Goal: Task Accomplishment & Management: Manage account settings

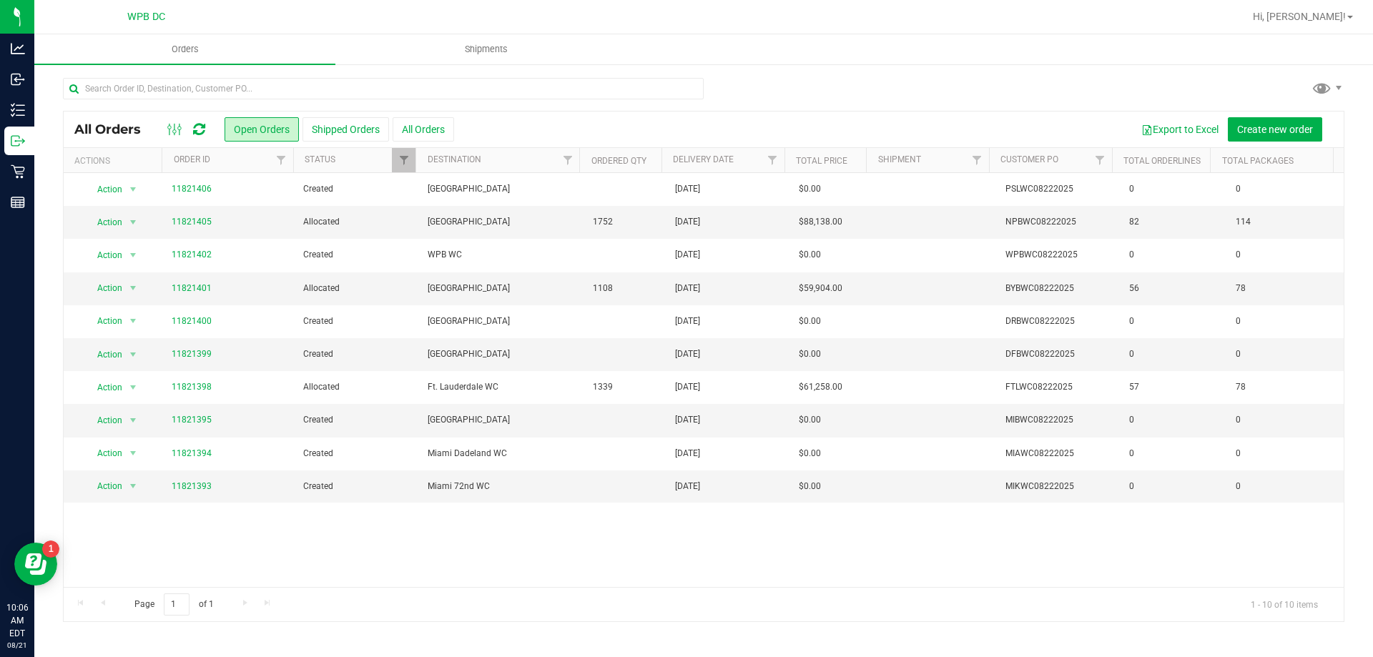
click at [196, 126] on icon at bounding box center [199, 129] width 12 height 14
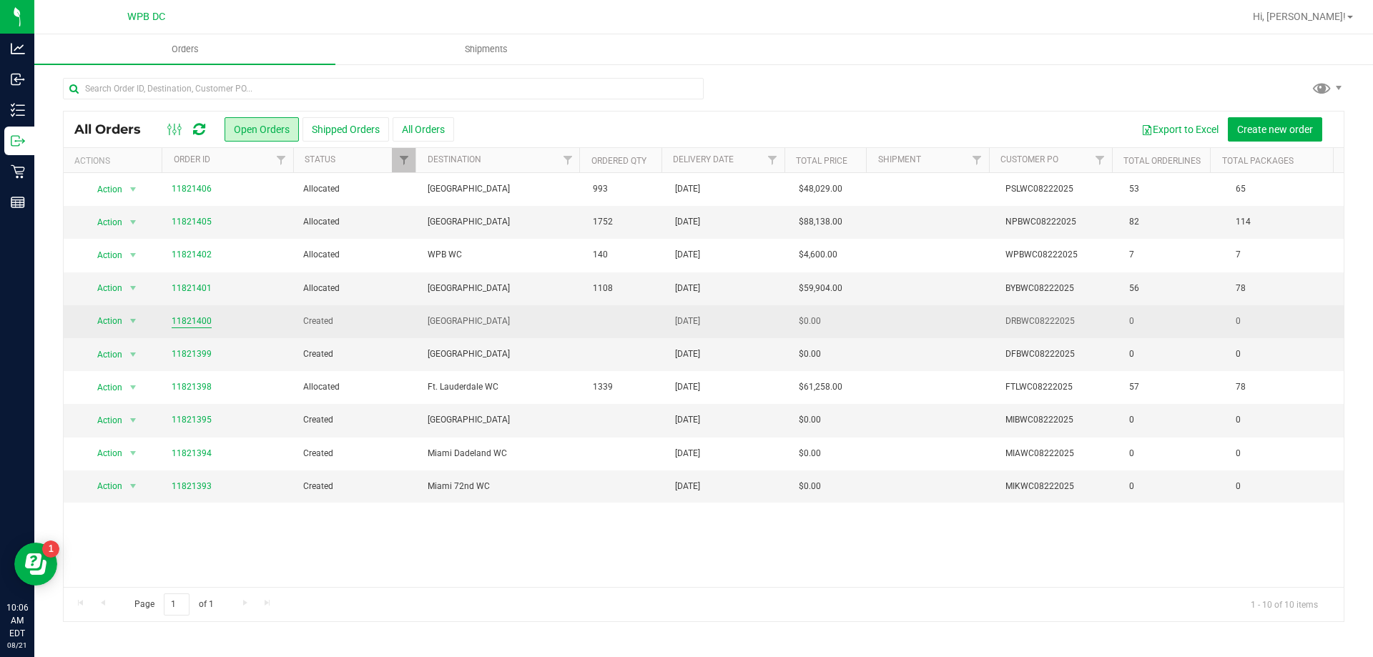
click at [203, 322] on link "11821400" at bounding box center [192, 322] width 40 height 14
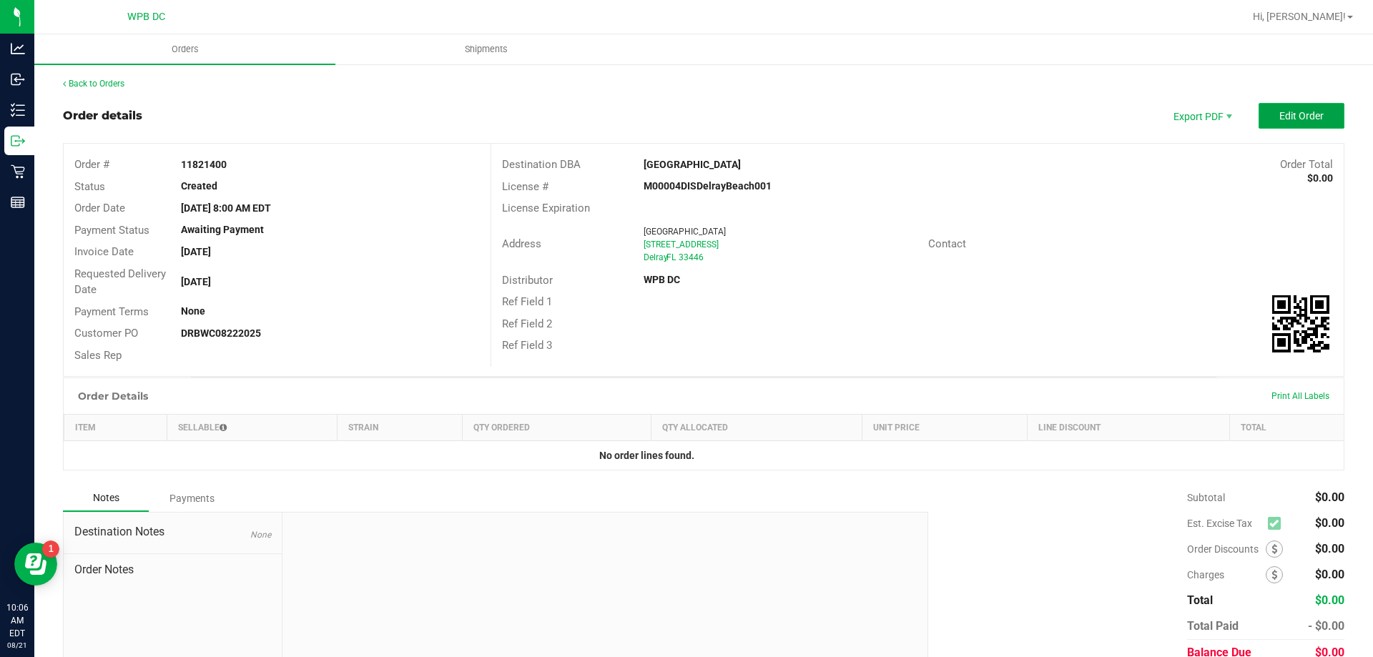
click at [1284, 114] on span "Edit Order" at bounding box center [1301, 115] width 44 height 11
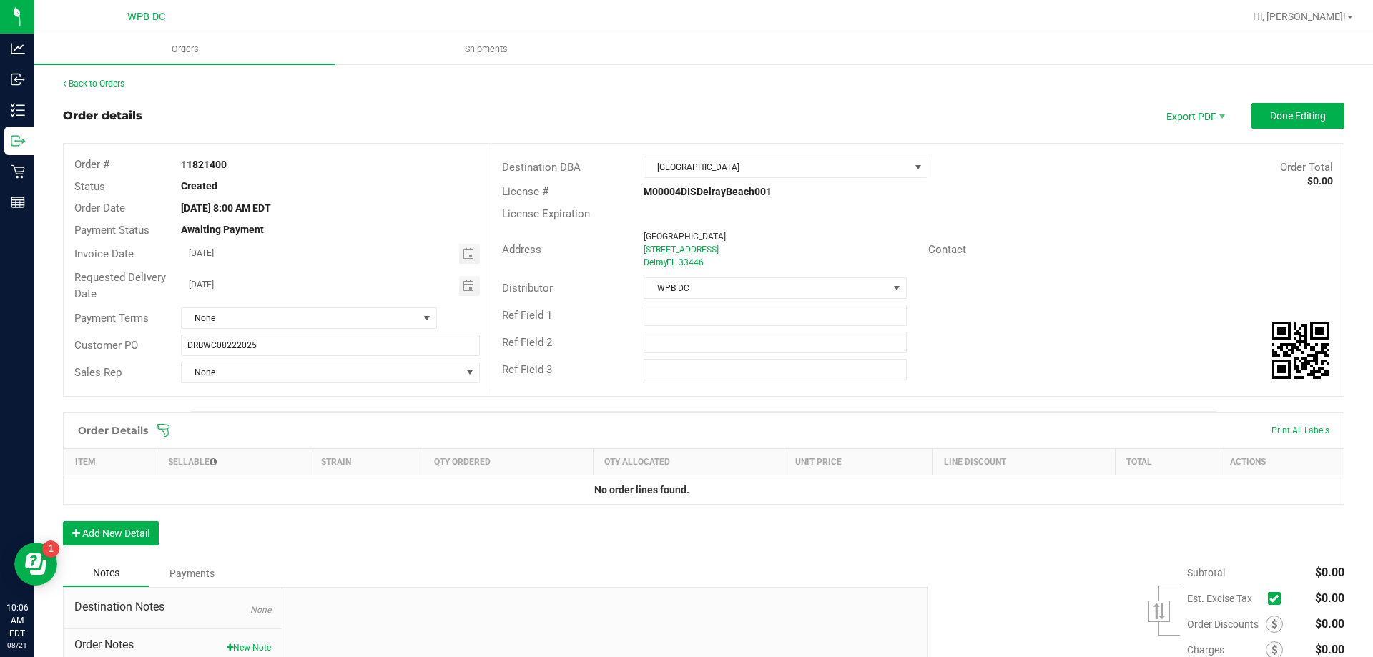
click at [164, 422] on div "Order Details Print All Labels" at bounding box center [704, 430] width 1280 height 36
click at [165, 429] on icon at bounding box center [163, 430] width 13 height 13
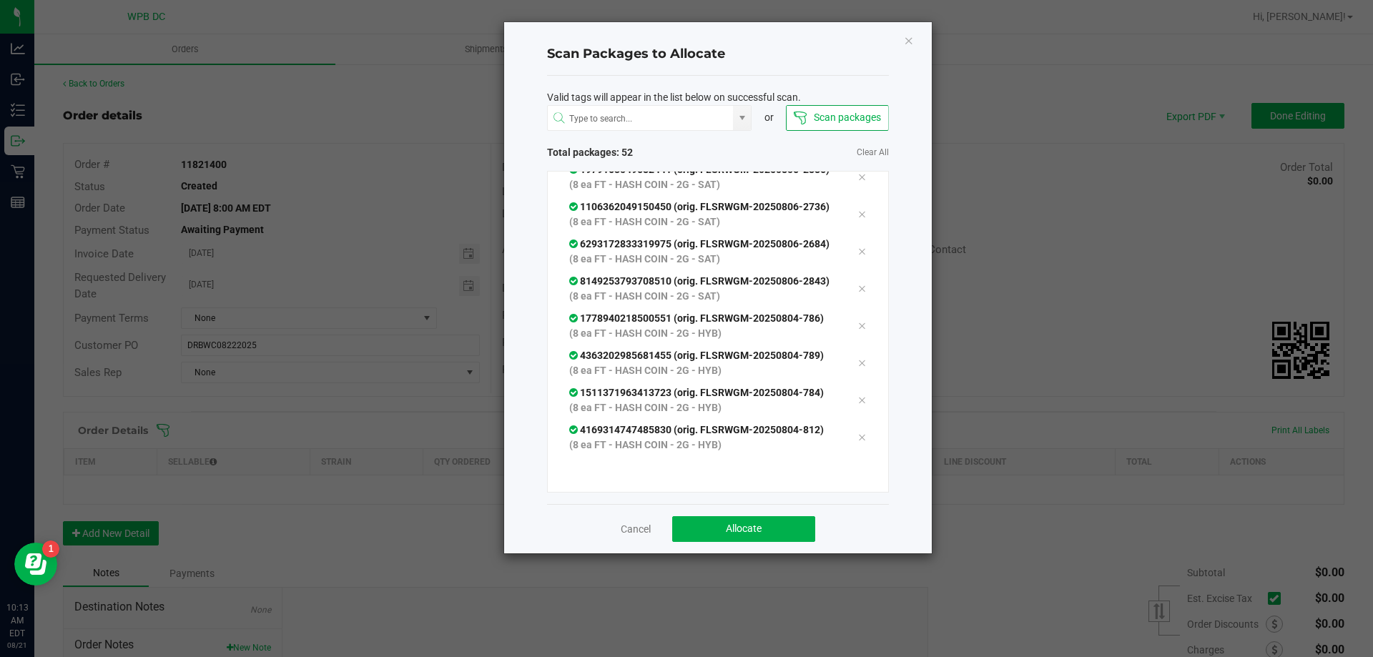
scroll to position [2129, 0]
click at [746, 532] on span "Allocate" at bounding box center [744, 528] width 36 height 11
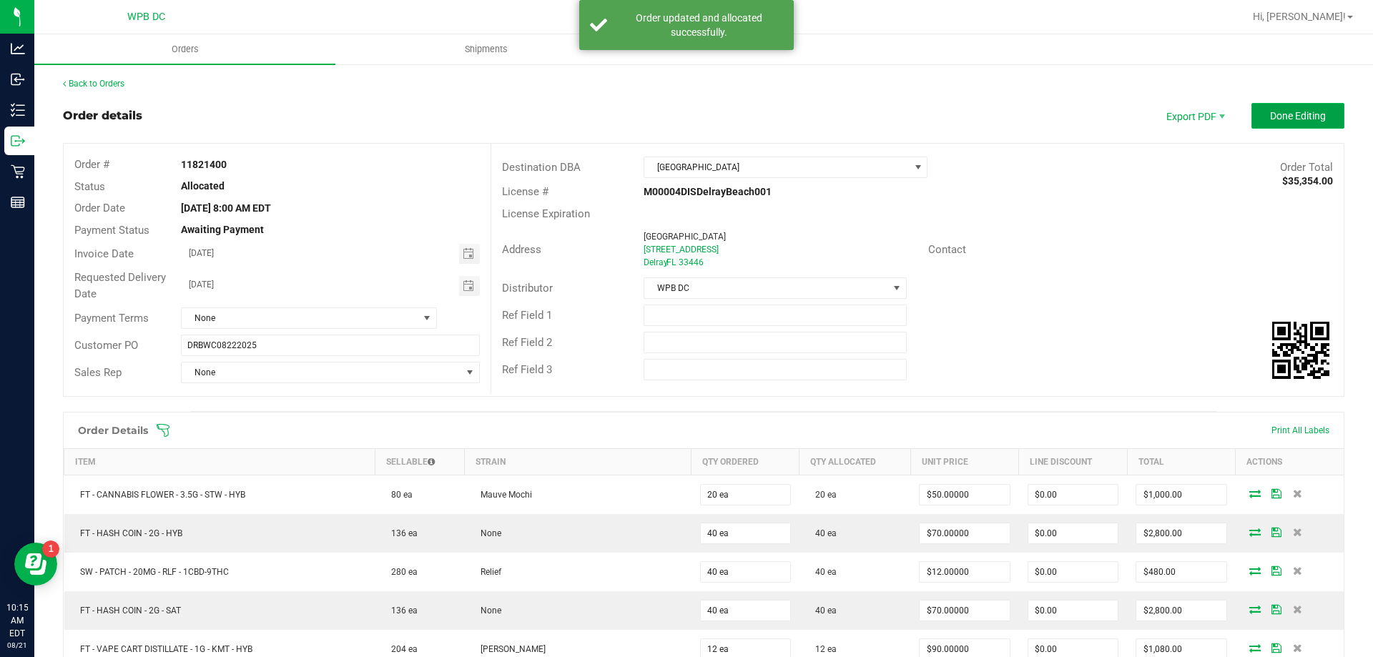
click at [1290, 119] on span "Done Editing" at bounding box center [1298, 115] width 56 height 11
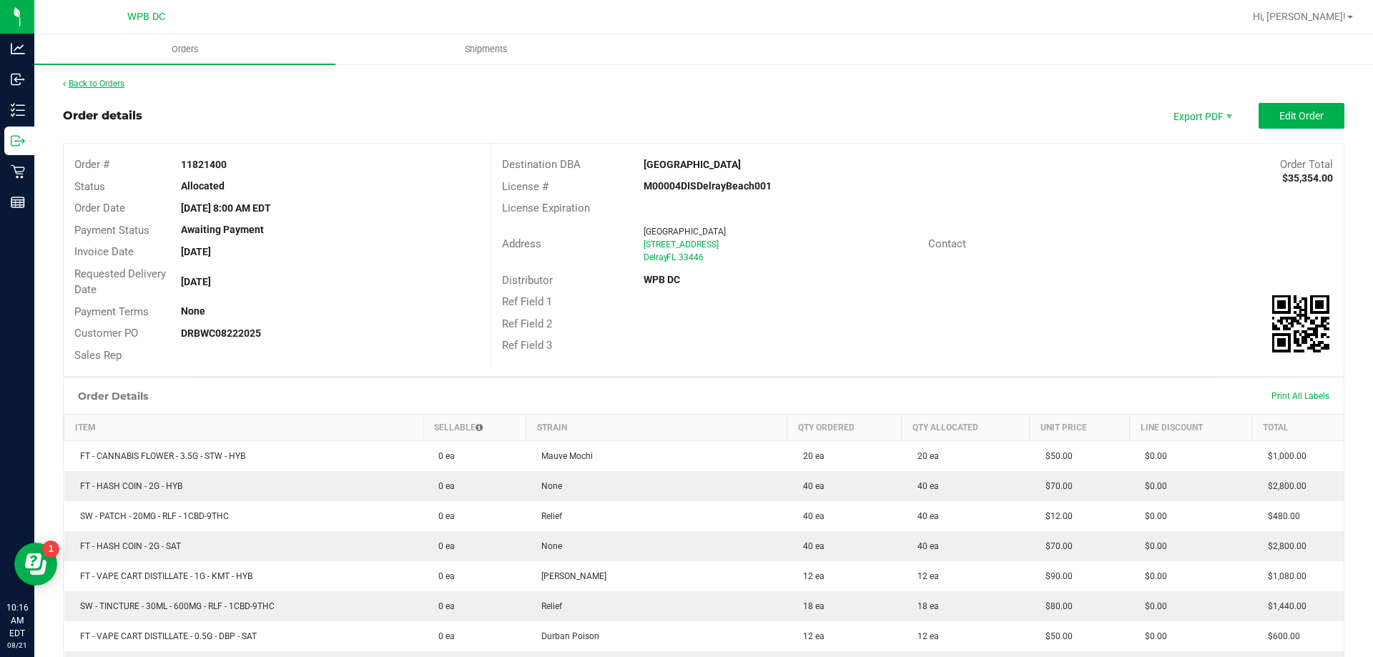
click at [101, 85] on link "Back to Orders" at bounding box center [93, 84] width 61 height 10
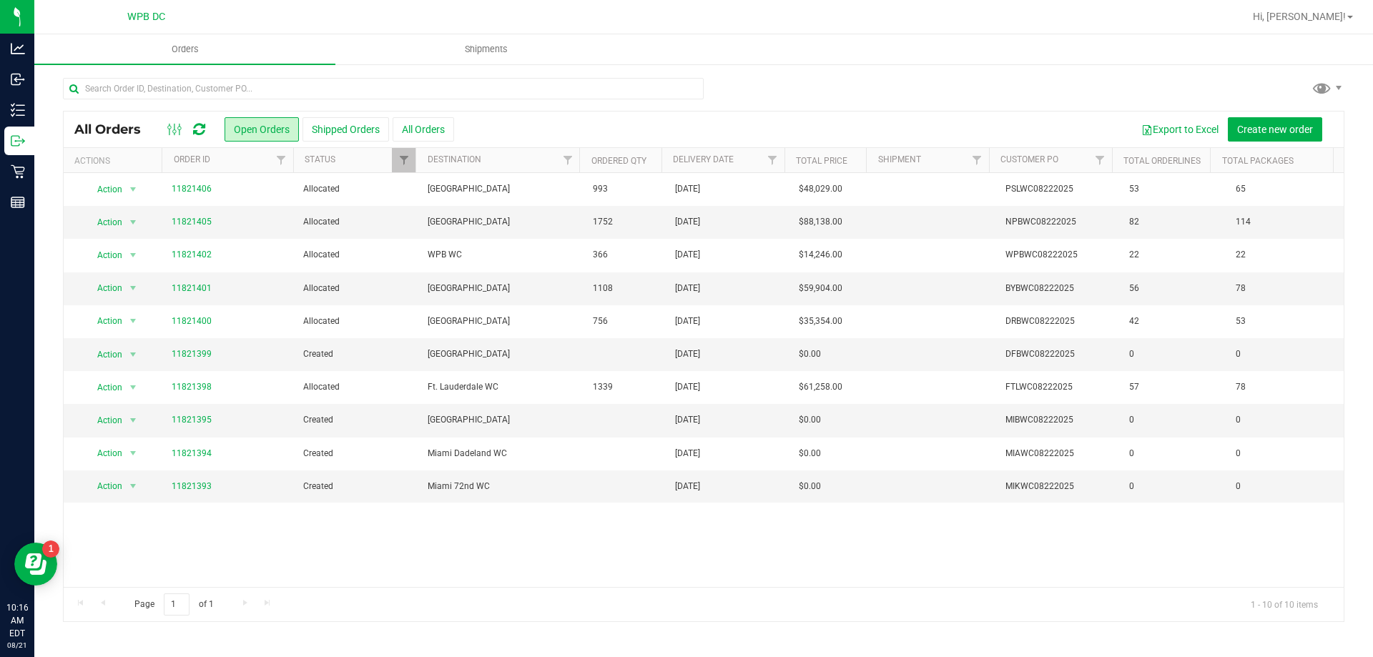
click at [199, 126] on icon at bounding box center [199, 129] width 12 height 14
